Goal: Information Seeking & Learning: Learn about a topic

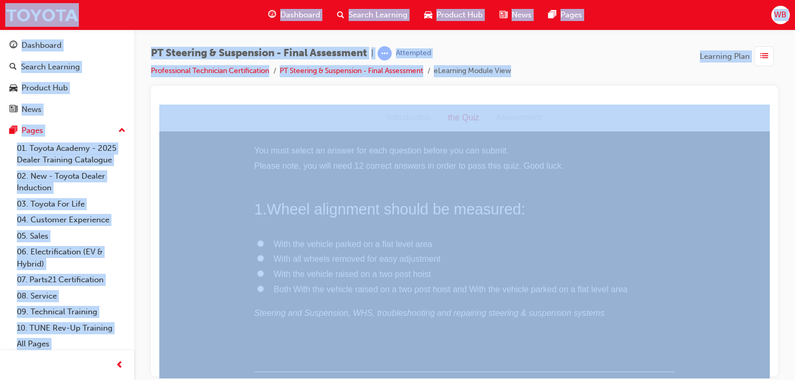
scroll to position [240, 0]
click at [257, 285] on input "FALSE" at bounding box center [260, 284] width 7 height 7
radio input "true"
click at [254, 292] on label "Poor steering stability, poor recovery from turns" at bounding box center [464, 298] width 421 height 15
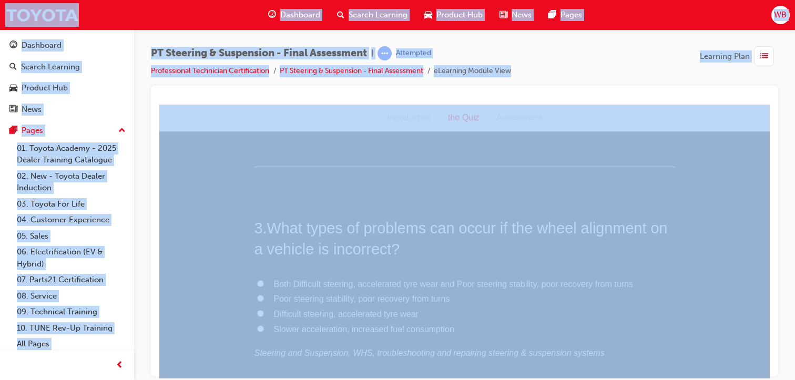
click at [257, 294] on input "Poor steering stability, poor recovery from turns" at bounding box center [260, 297] width 7 height 7
radio input "true"
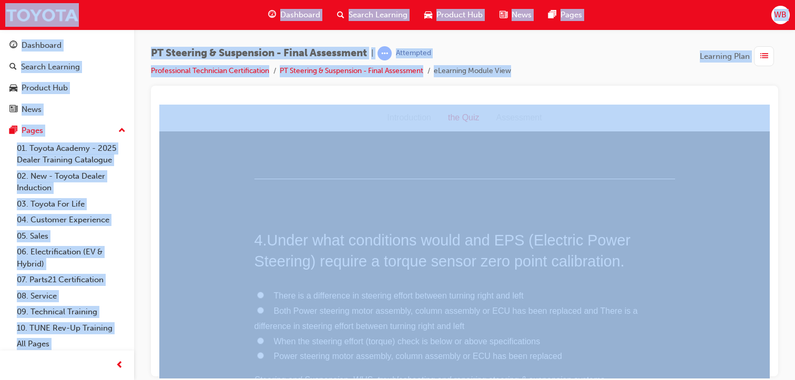
scroll to position [738, 0]
click at [257, 247] on input "Both Power steering motor assembly, column assembly or ECU has been replaced an…" at bounding box center [260, 245] width 7 height 7
radio input "true"
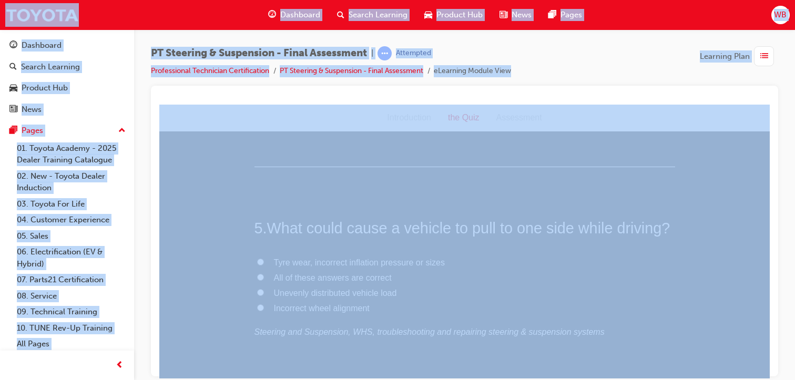
scroll to position [984, 0]
drag, startPoint x: 767, startPoint y: 178, endPoint x: 930, endPoint y: 298, distance: 202.2
click at [257, 237] on input "All of these answers are correct" at bounding box center [260, 237] width 7 height 7
radio input "true"
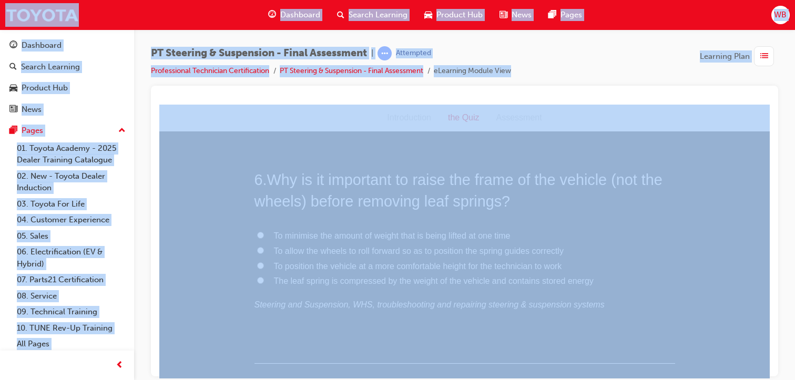
drag, startPoint x: 763, startPoint y: 191, endPoint x: 929, endPoint y: 310, distance: 203.8
click at [550, 215] on div "6 . Why is it important to raise the frame of the vehicle (not the wheels) befo…" at bounding box center [464, 266] width 421 height 194
click at [257, 278] on input "The leaf spring is compressed by the weight of the vehicle and contains stored …" at bounding box center [260, 279] width 7 height 7
radio input "true"
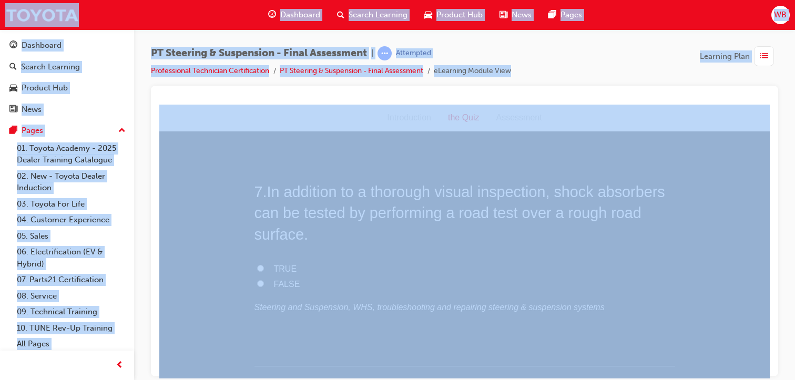
click at [257, 268] on input "TRUE" at bounding box center [260, 267] width 7 height 7
radio input "true"
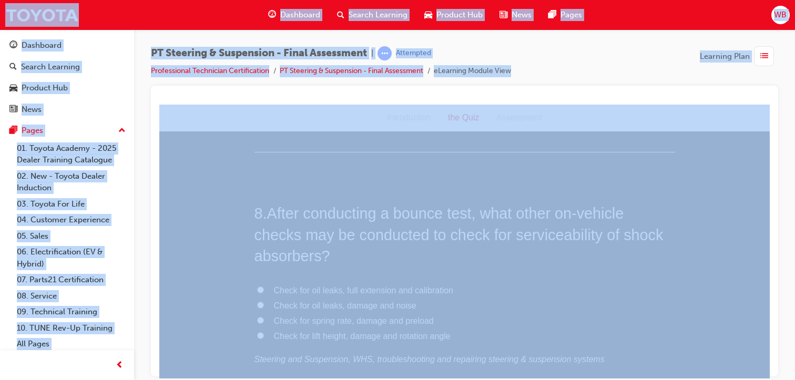
scroll to position [1676, 0]
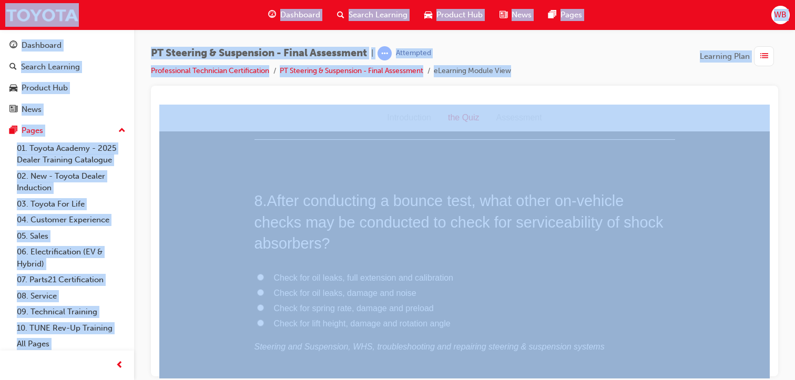
drag, startPoint x: 763, startPoint y: 217, endPoint x: 930, endPoint y: 335, distance: 204.6
click at [258, 289] on input "Check for oil leaks, damage and noise" at bounding box center [260, 292] width 7 height 7
radio input "true"
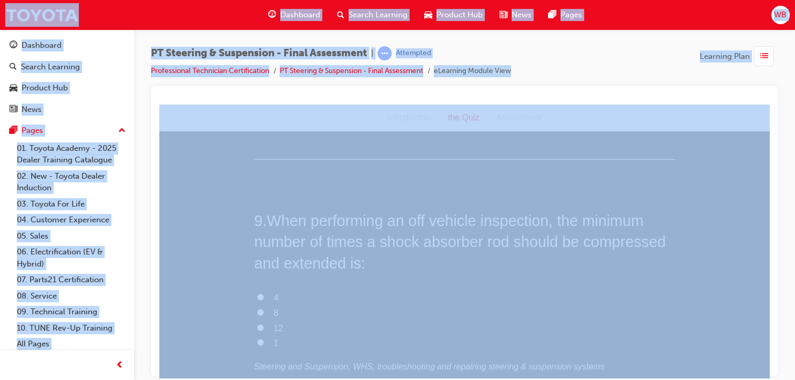
scroll to position [1935, 0]
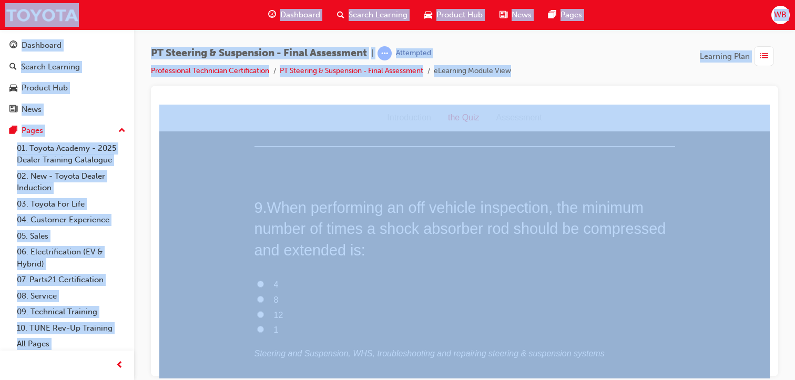
drag, startPoint x: 765, startPoint y: 229, endPoint x: 935, endPoint y: 350, distance: 208.4
click at [257, 283] on input "4" at bounding box center [260, 283] width 7 height 7
radio input "true"
drag, startPoint x: 765, startPoint y: 251, endPoint x: 931, endPoint y: 372, distance: 205.8
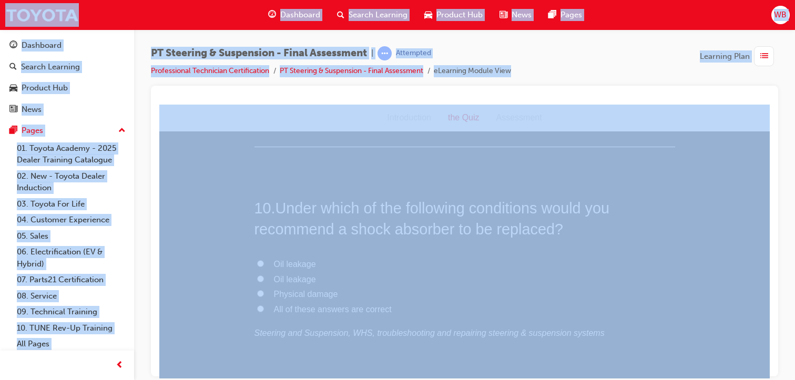
click at [254, 306] on label "All of these answers are correct" at bounding box center [464, 309] width 421 height 15
click at [257, 306] on input "All of these answers are correct" at bounding box center [260, 308] width 7 height 7
radio input "true"
click at [257, 264] on input "All" at bounding box center [260, 266] width 7 height 7
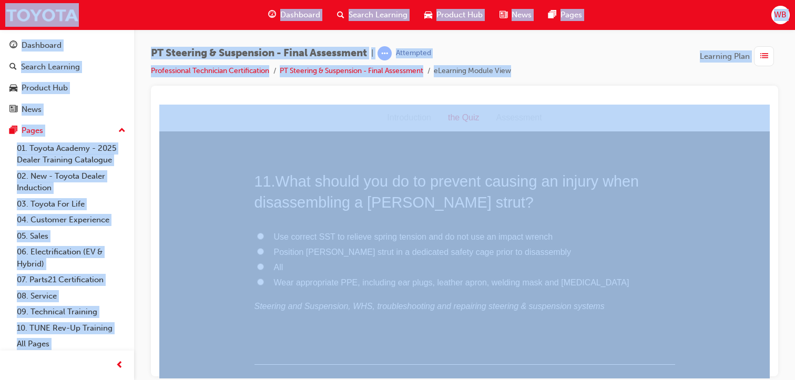
radio input "true"
drag, startPoint x: 766, startPoint y: 283, endPoint x: 930, endPoint y: 402, distance: 202.9
click at [257, 304] on input "Straight-ahead driving, Turning, Braking, Abnormal noise" at bounding box center [260, 306] width 7 height 7
radio input "true"
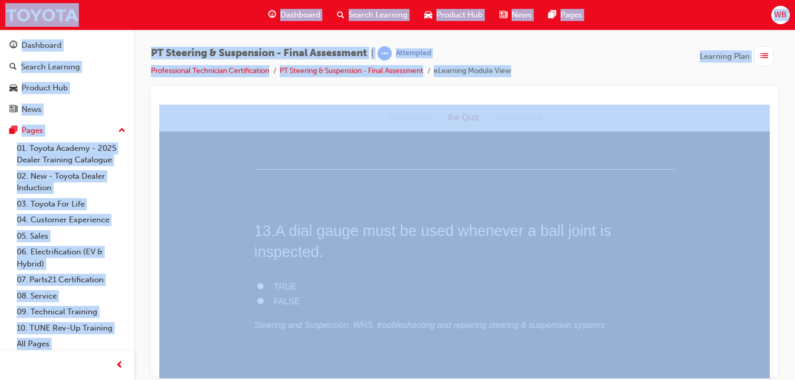
drag, startPoint x: 765, startPoint y: 299, endPoint x: 931, endPoint y: 418, distance: 204.2
click at [257, 278] on input "TRUE" at bounding box center [260, 279] width 7 height 7
radio input "true"
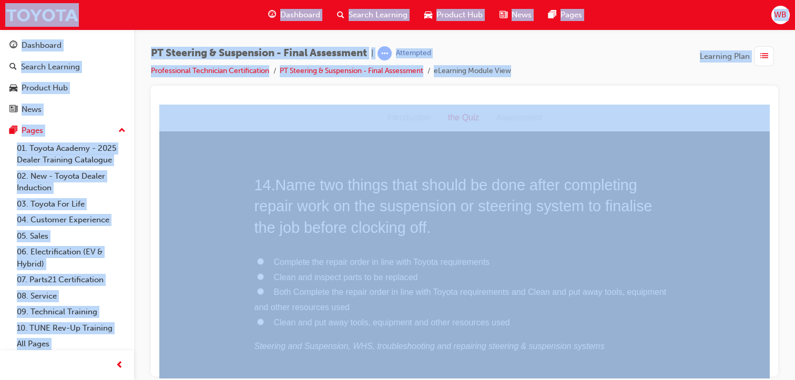
click at [258, 291] on input "Both Complete the repair order in line with Toyota requirements and Clean and p…" at bounding box center [260, 291] width 7 height 7
radio input "true"
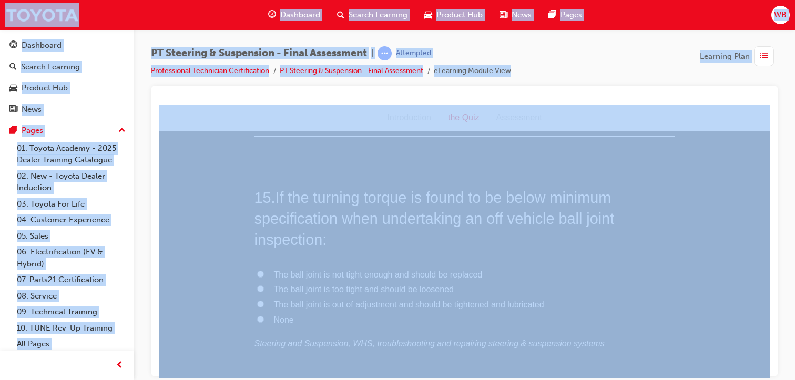
scroll to position [3435, 0]
click at [254, 324] on label "None" at bounding box center [464, 326] width 421 height 15
click at [257, 324] on input "None" at bounding box center [260, 325] width 7 height 7
radio input "true"
click at [257, 308] on input "The ball joint is out of adjustment and should be tightened and lubricated" at bounding box center [260, 309] width 7 height 7
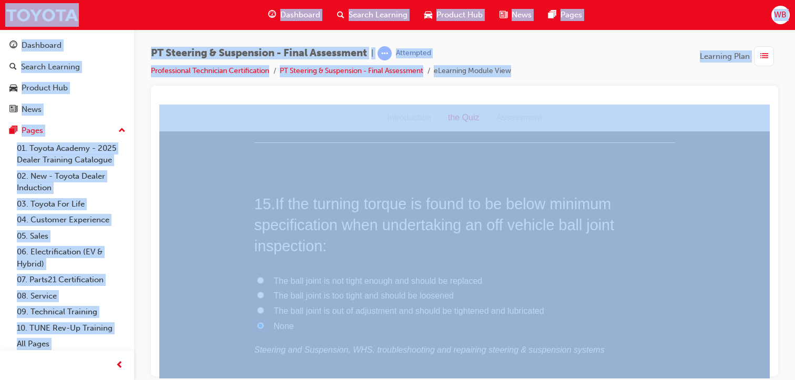
radio input "true"
click at [257, 274] on input "With the vehicle raised on a two post hoist" at bounding box center [260, 273] width 7 height 7
radio input "true"
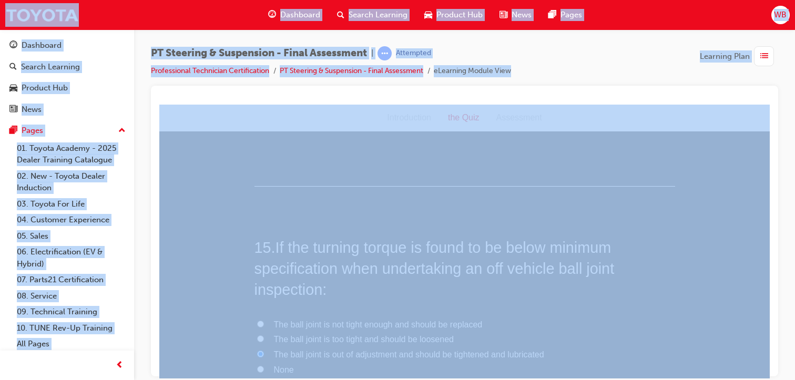
scroll to position [3543, 0]
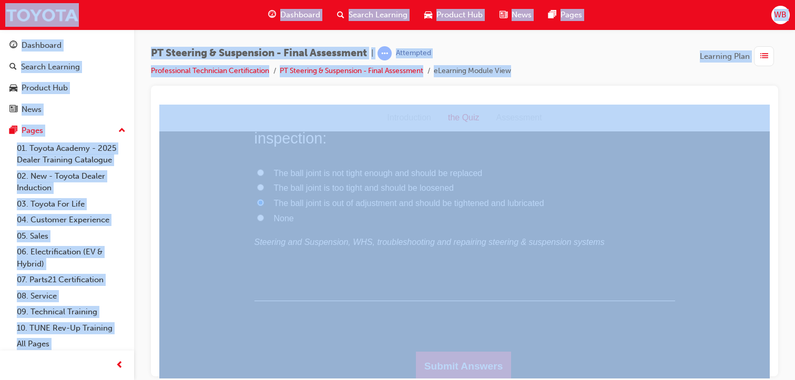
click at [479, 360] on button "Submit Answers" at bounding box center [464, 365] width 96 height 29
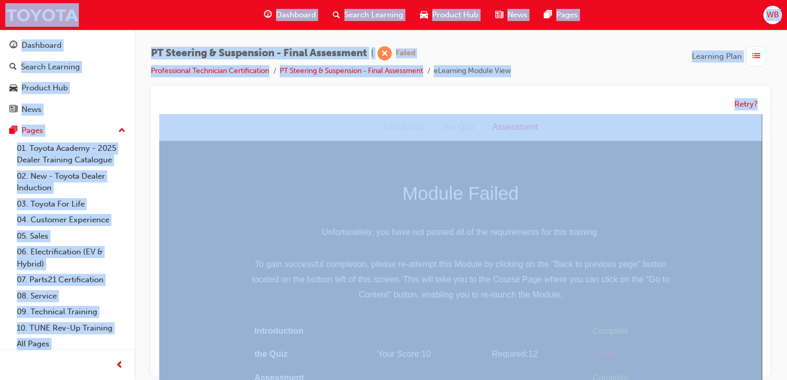
scroll to position [1, 0]
click at [743, 103] on button "Retry?" at bounding box center [745, 104] width 23 height 12
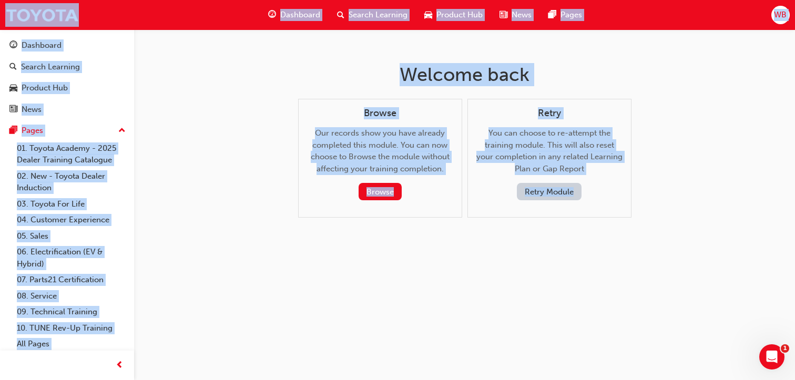
click at [548, 195] on button "Retry Module" at bounding box center [549, 191] width 65 height 17
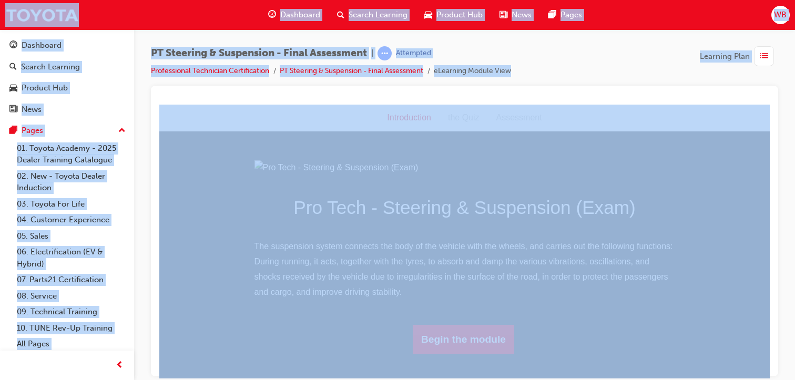
scroll to position [91, 0]
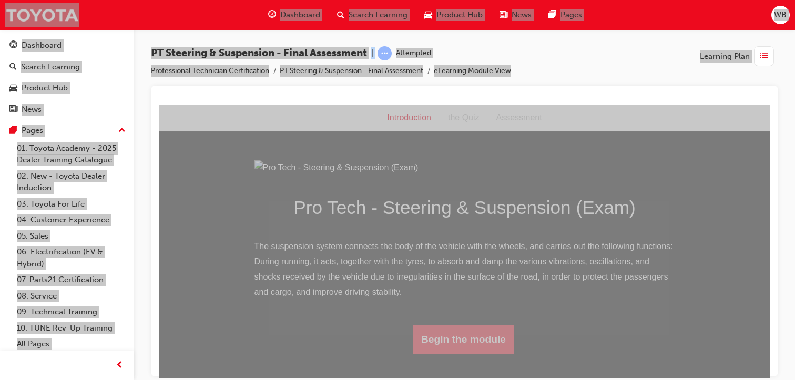
click at [450, 354] on button "Begin the module" at bounding box center [463, 338] width 101 height 29
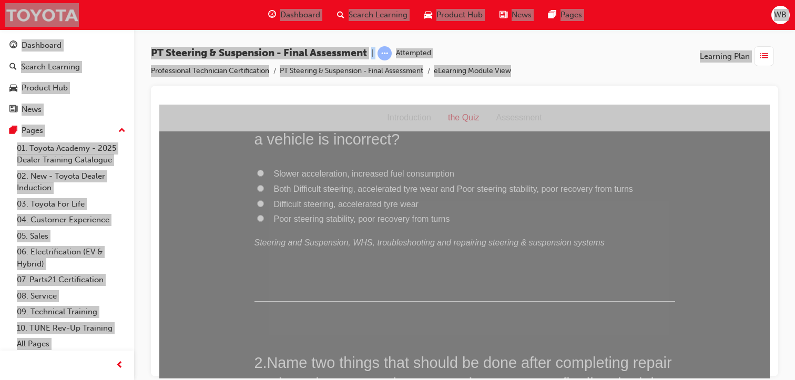
scroll to position [0, 0]
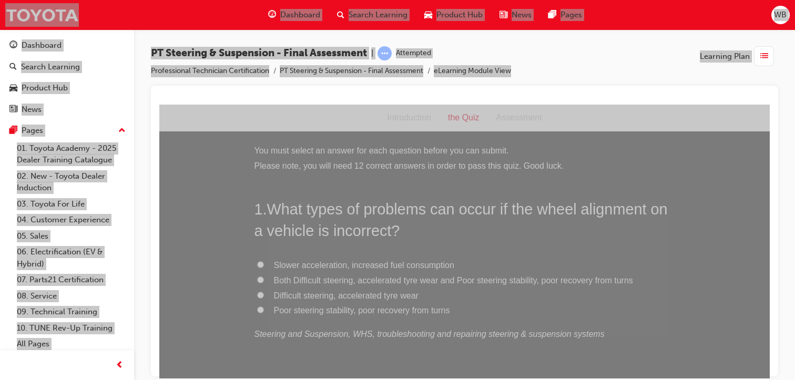
click at [257, 278] on input "Both Difficult steering, accelerated tyre wear and Poor steering stability, poo…" at bounding box center [260, 279] width 7 height 7
radio input "true"
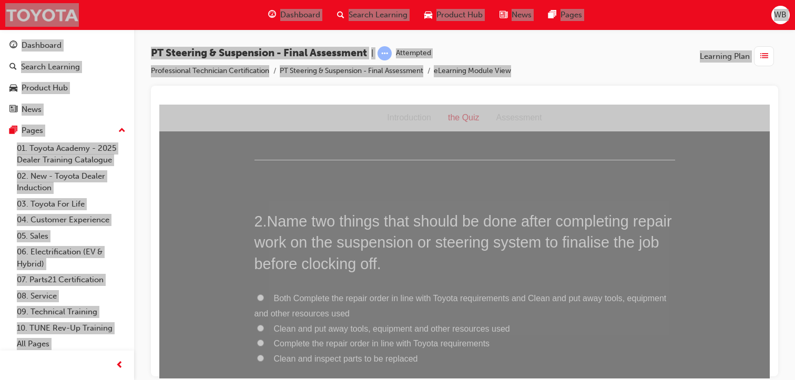
scroll to position [259, 0]
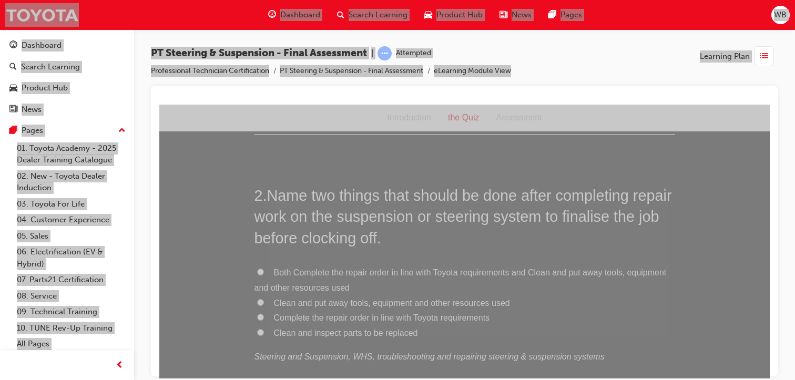
click at [257, 272] on input "Both Complete the repair order in line with Toyota requirements and Clean and p…" at bounding box center [260, 271] width 7 height 7
radio input "true"
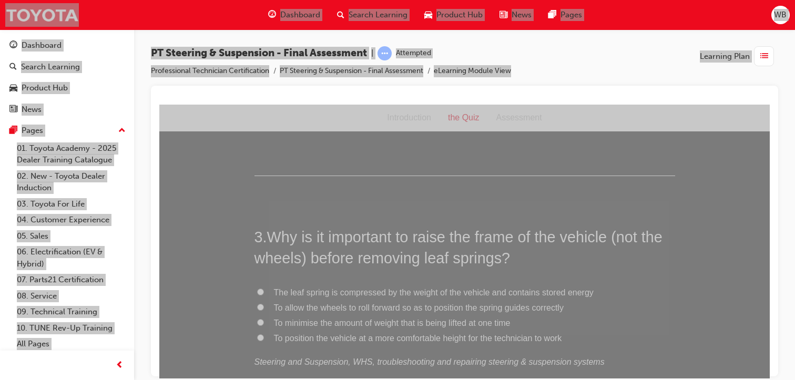
scroll to position [537, 0]
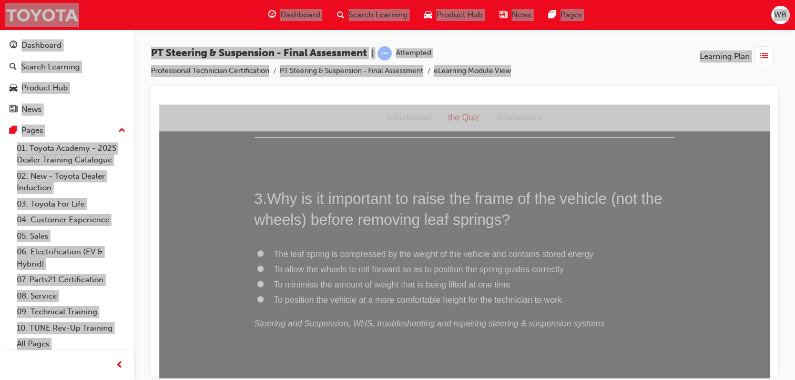
click at [257, 251] on input "The leaf spring is compressed by the weight of the vehicle and contains stored …" at bounding box center [260, 253] width 7 height 7
radio input "true"
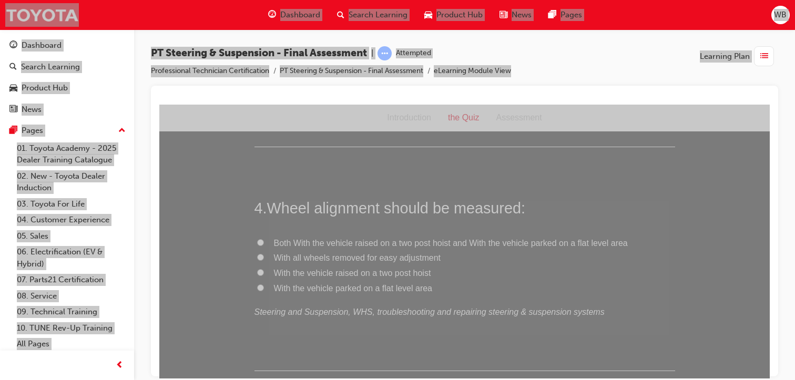
scroll to position [784, 0]
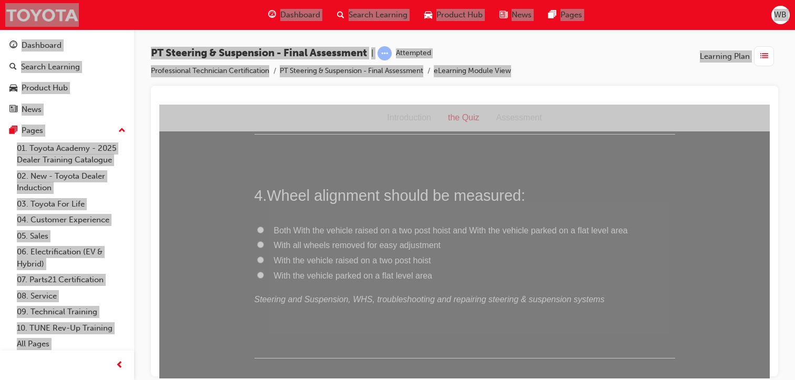
click at [257, 259] on input "With the vehicle raised on a two post hoist" at bounding box center [260, 259] width 7 height 7
radio input "true"
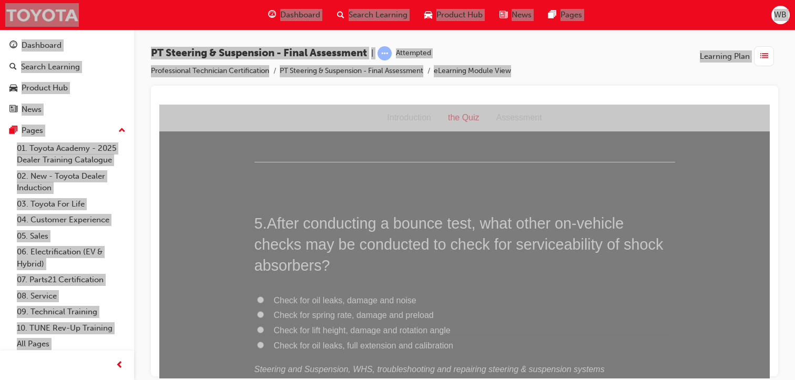
scroll to position [993, 0]
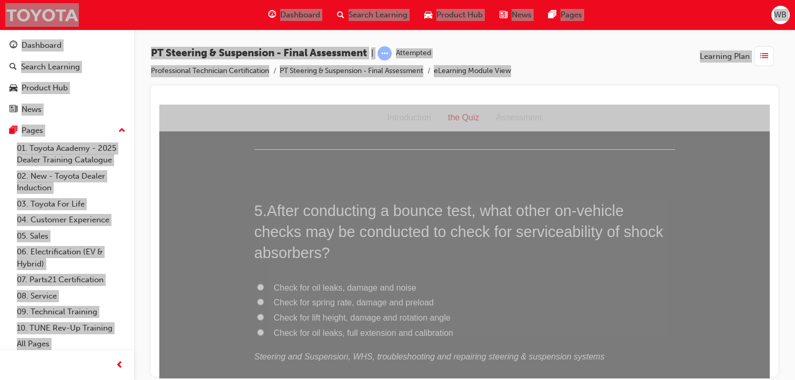
click at [257, 284] on input "Check for oil leaks, damage and noise" at bounding box center [260, 286] width 7 height 7
radio input "true"
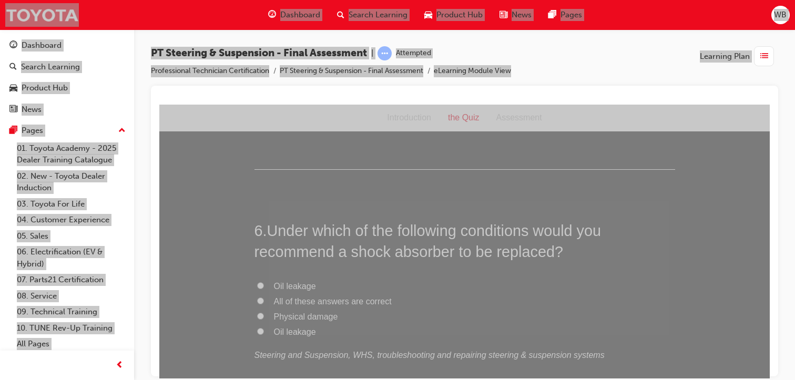
scroll to position [1246, 0]
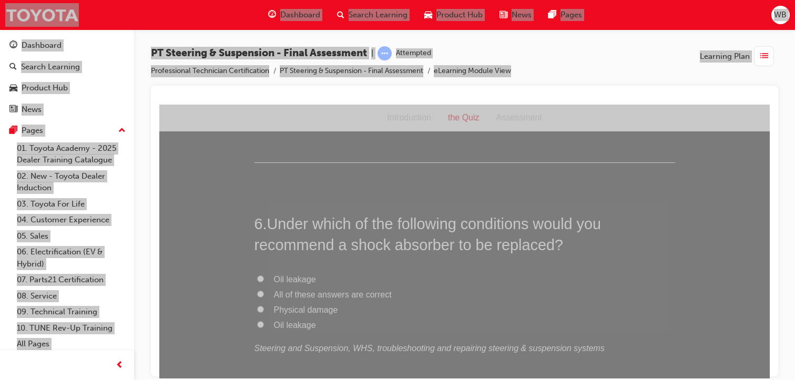
click at [254, 290] on label "All of these answers are correct" at bounding box center [464, 294] width 421 height 15
click at [257, 290] on input "All of these answers are correct" at bounding box center [260, 293] width 7 height 7
radio input "true"
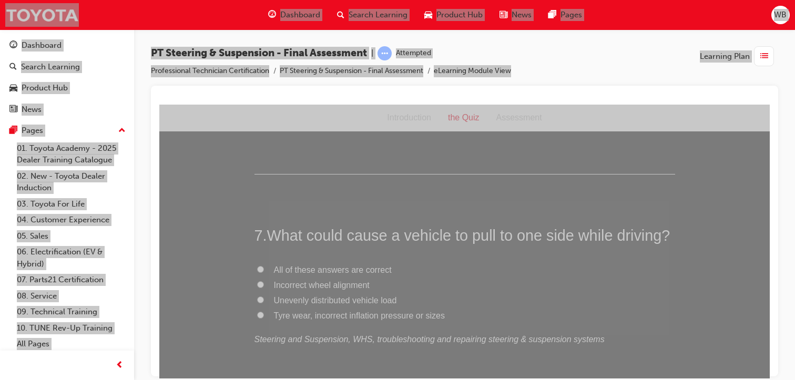
scroll to position [1491, 0]
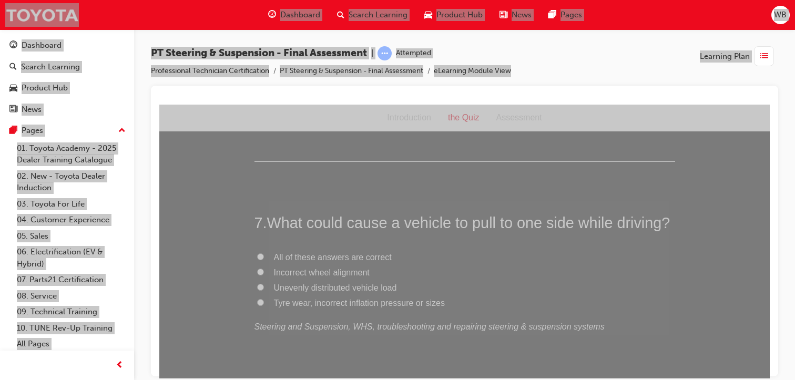
click at [257, 255] on input "All of these answers are correct" at bounding box center [260, 256] width 7 height 7
radio input "true"
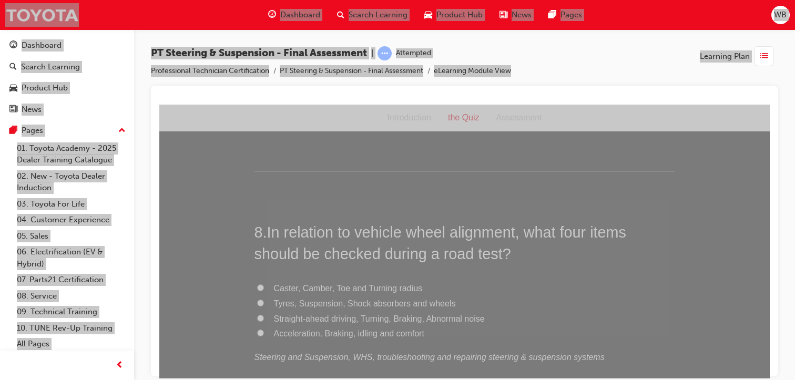
scroll to position [1718, 0]
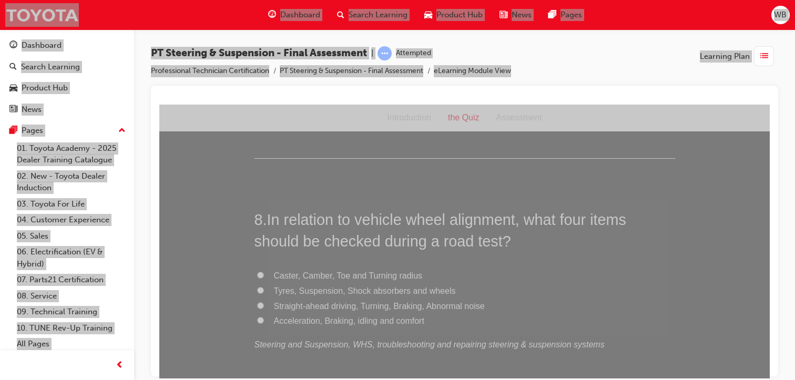
click at [257, 288] on input "Tyres, Suspension, Shock absorbers and wheels" at bounding box center [260, 289] width 7 height 7
radio input "true"
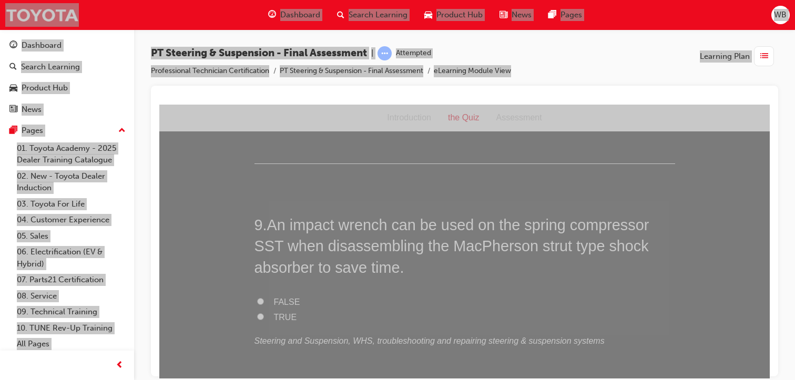
scroll to position [1977, 0]
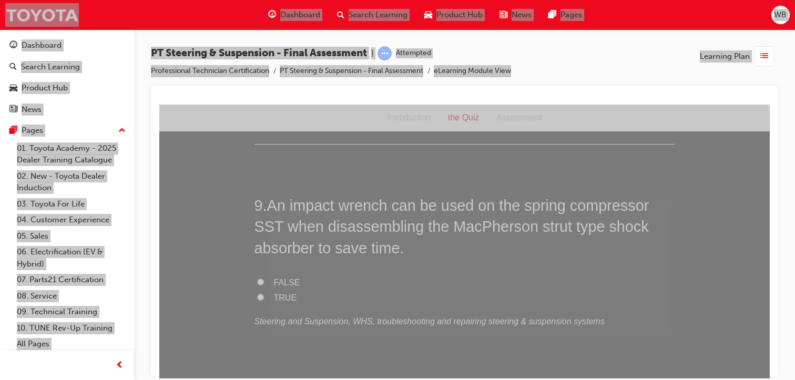
drag, startPoint x: 765, startPoint y: 232, endPoint x: 929, endPoint y: 354, distance: 204.1
click at [257, 295] on input "TRUE" at bounding box center [260, 296] width 7 height 7
radio input "true"
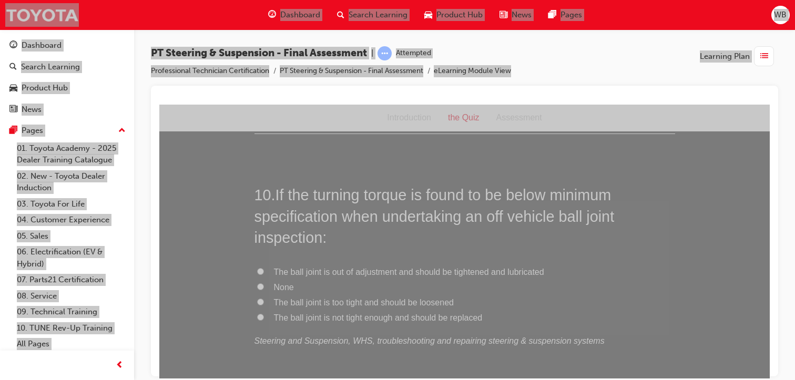
scroll to position [2236, 0]
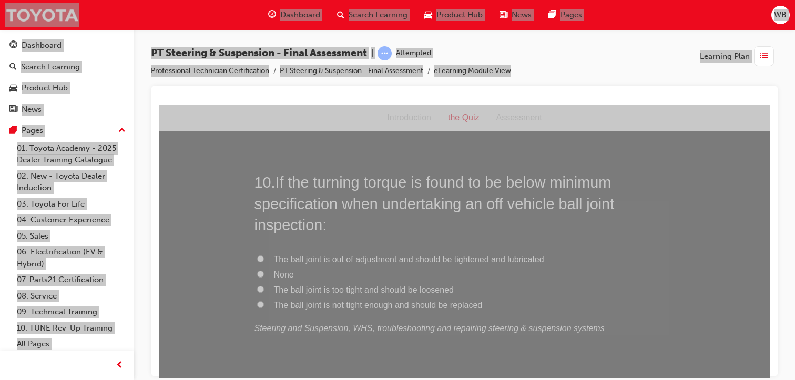
click at [257, 270] on input "None" at bounding box center [260, 273] width 7 height 7
radio input "true"
click at [261, 256] on label "The ball joint is out of adjustment and should be tightened and lubricated" at bounding box center [464, 259] width 421 height 15
click at [261, 256] on input "The ball joint is out of adjustment and should be tightened and lubricated" at bounding box center [260, 258] width 7 height 7
radio input "true"
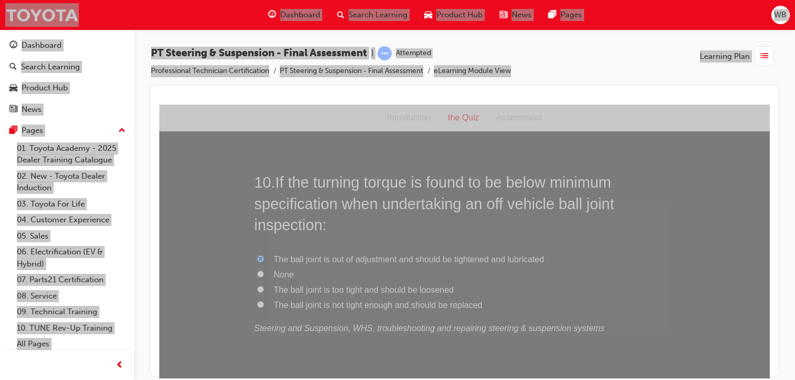
click at [257, 274] on input "None" at bounding box center [260, 273] width 7 height 7
radio input "true"
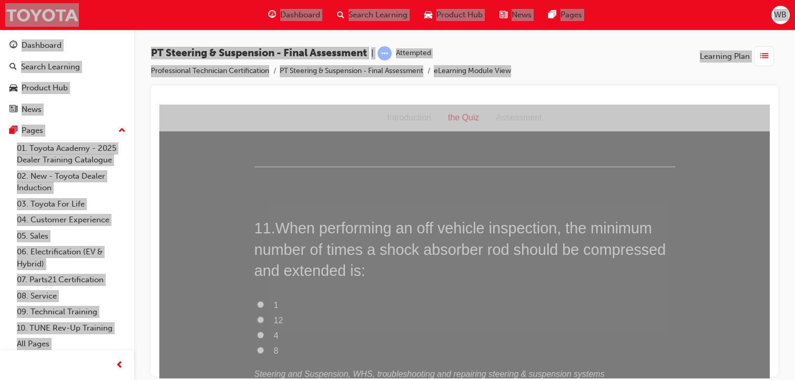
scroll to position [2469, 0]
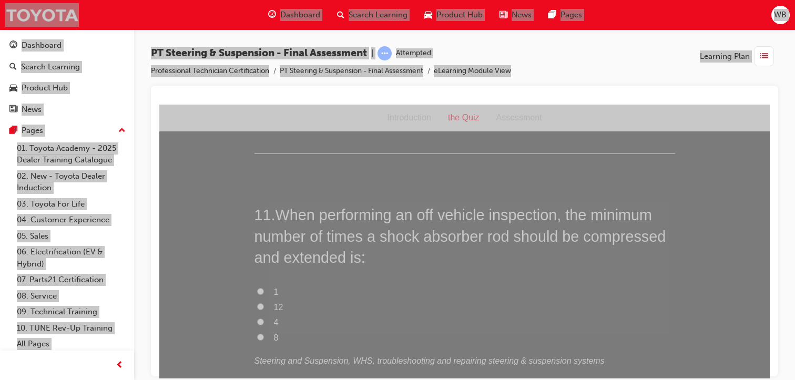
drag, startPoint x: 766, startPoint y: 269, endPoint x: 933, endPoint y: 388, distance: 204.9
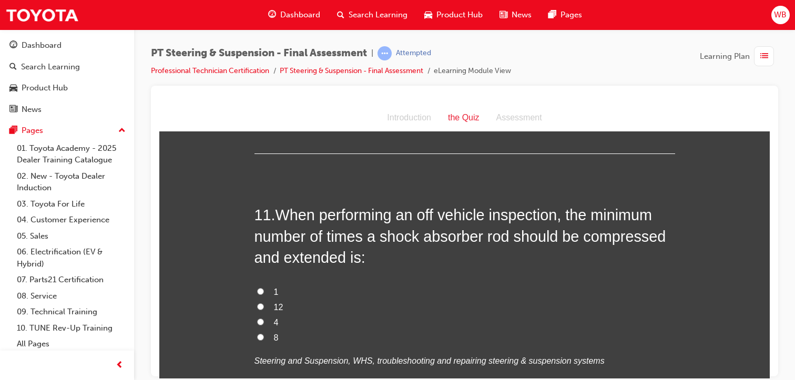
drag, startPoint x: 933, startPoint y: 388, endPoint x: 700, endPoint y: 259, distance: 266.4
click at [254, 286] on label "1" at bounding box center [464, 291] width 421 height 15
click at [257, 288] on input "1" at bounding box center [260, 291] width 7 height 7
radio input "true"
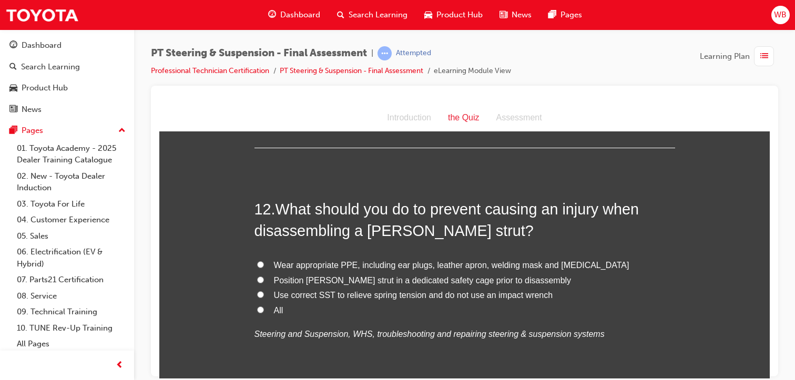
scroll to position [2747, 0]
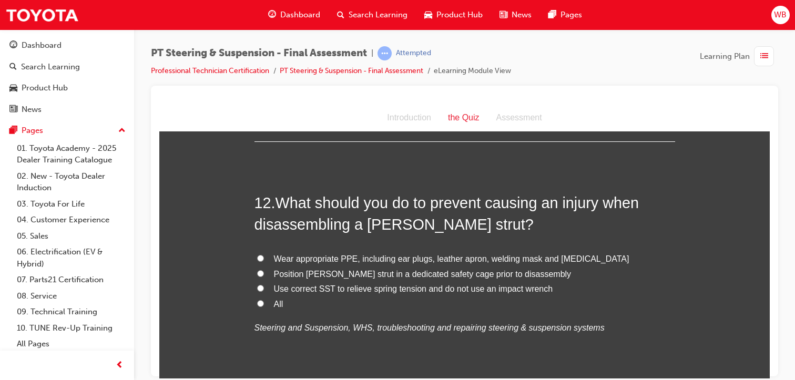
click at [257, 301] on input "All" at bounding box center [260, 303] width 7 height 7
radio input "true"
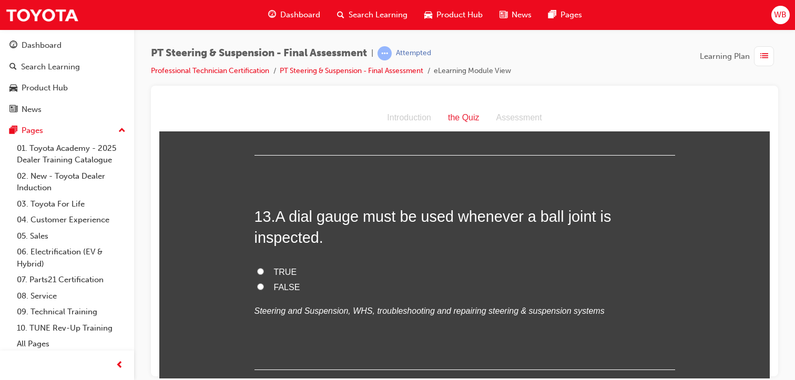
scroll to position [2985, 0]
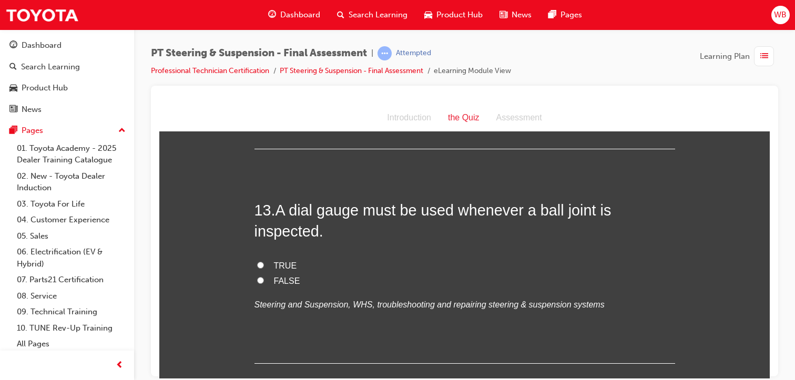
click at [258, 262] on input "TRUE" at bounding box center [260, 264] width 7 height 7
radio input "true"
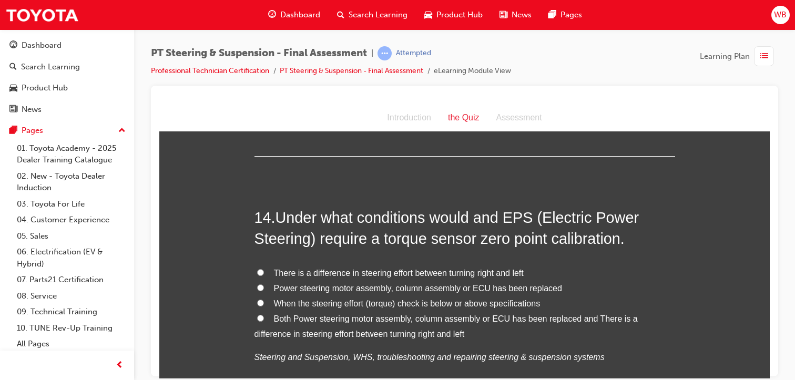
scroll to position [3231, 0]
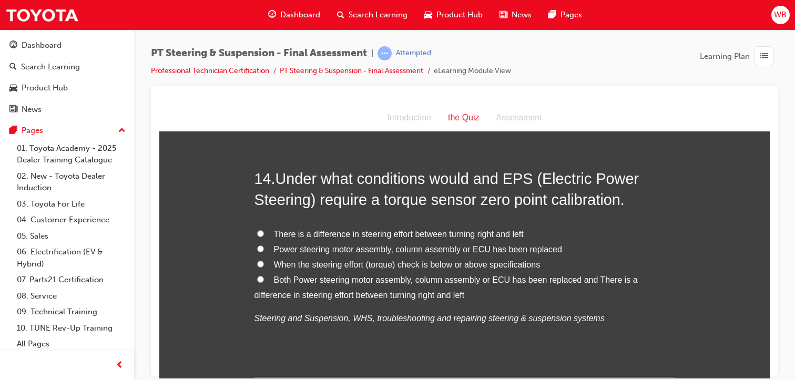
click at [257, 276] on input "Both Power steering motor assembly, column assembly or ECU has been replaced an…" at bounding box center [260, 278] width 7 height 7
radio input "true"
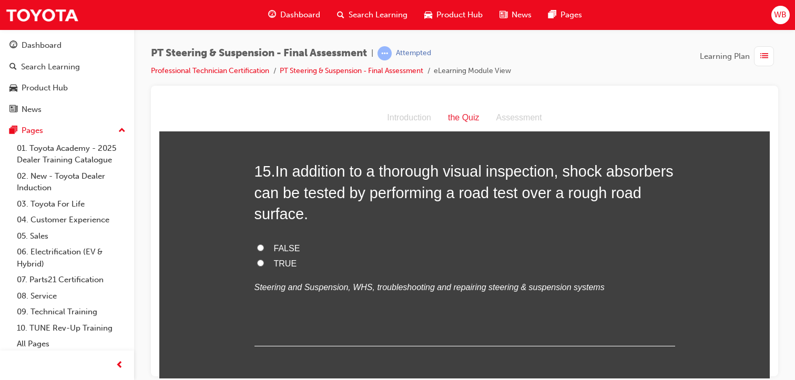
scroll to position [3504, 0]
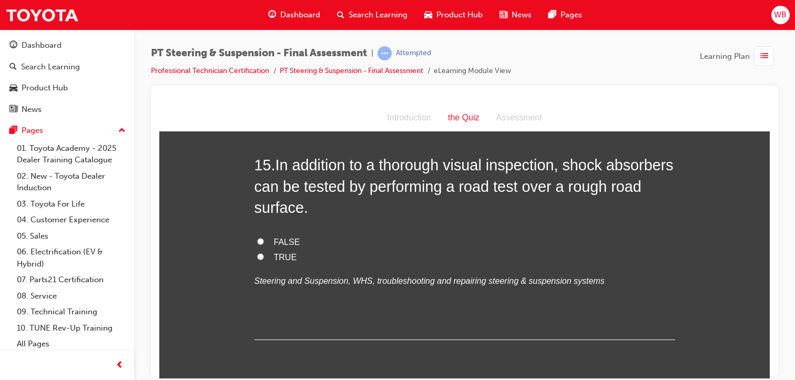
click at [257, 253] on input "TRUE" at bounding box center [260, 256] width 7 height 7
radio input "true"
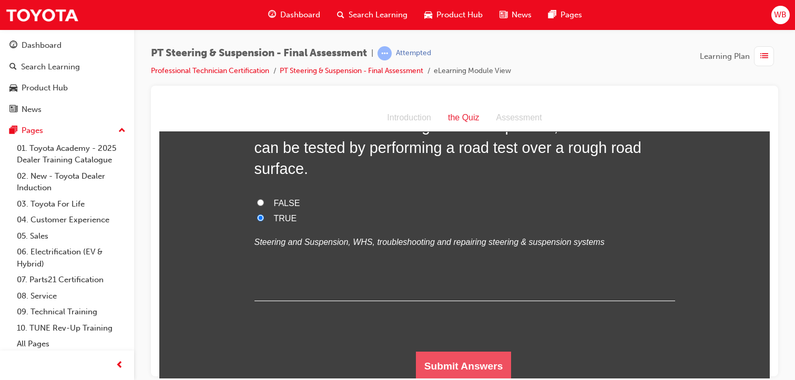
click at [488, 363] on button "Submit Answers" at bounding box center [464, 365] width 96 height 29
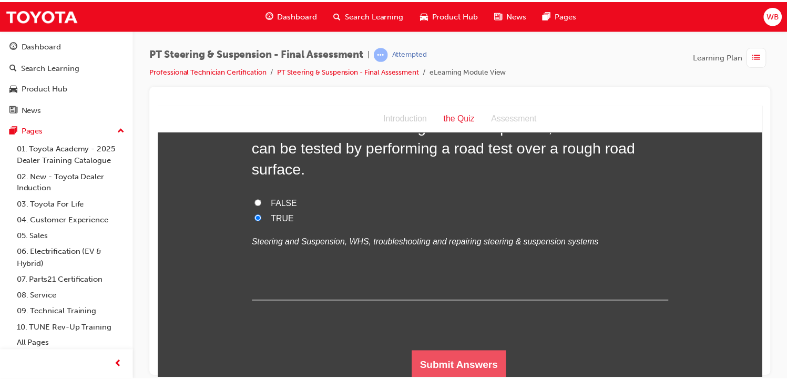
scroll to position [0, 0]
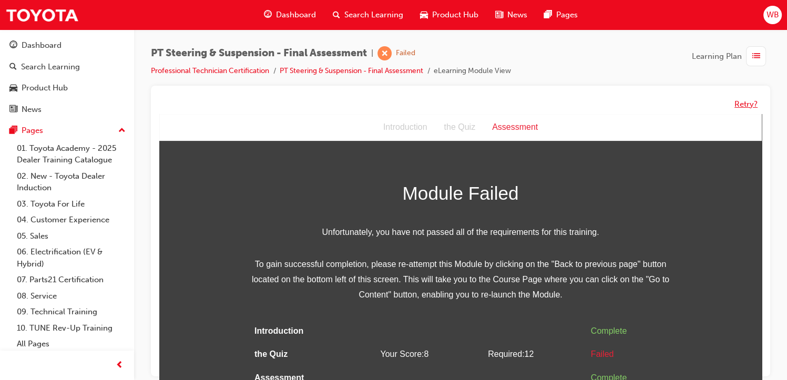
click at [744, 106] on button "Retry?" at bounding box center [745, 104] width 23 height 12
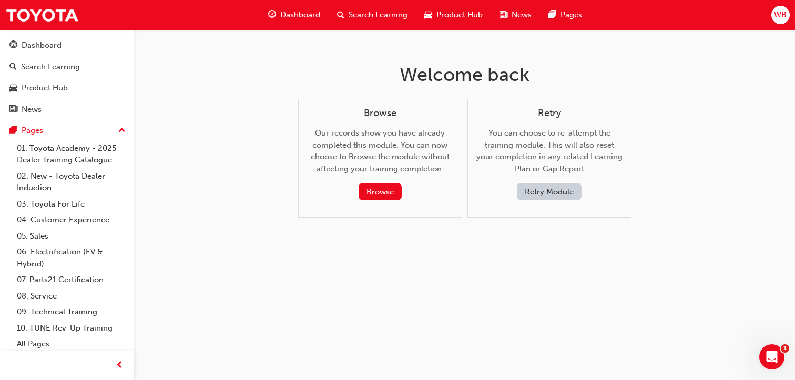
click at [549, 196] on button "Retry Module" at bounding box center [549, 191] width 65 height 17
